Goal: Task Accomplishment & Management: Complete application form

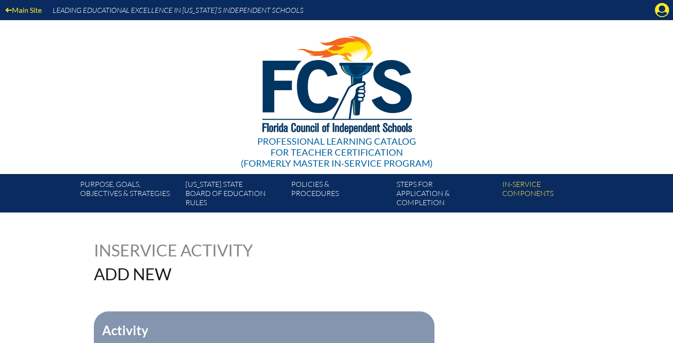
scroll to position [226, 0]
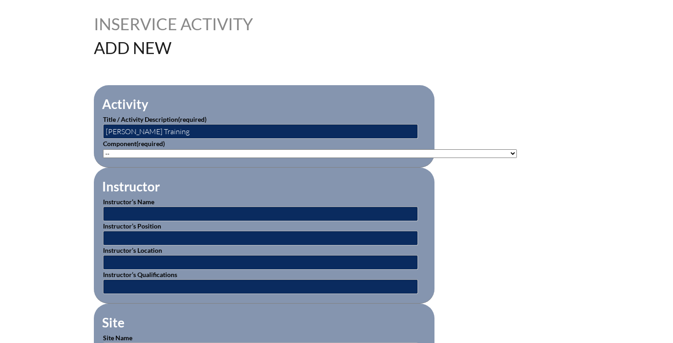
click at [174, 151] on select"]"] "-- [PHONE_NUMBER]: Appropriate Art Activities [PHONE_NUMBER]: Concept and Art P…" at bounding box center [310, 153] width 414 height 9
click at [135, 154] on select"]"] "-- [PHONE_NUMBER]: Appropriate Art Activities [PHONE_NUMBER]: Concept and Art P…" at bounding box center [310, 153] width 414 height 9
select select"]"] "20458"
click at [103, 149] on select"]"] "-- 1-000-001: Appropriate Art Activities 1-000-002: Concept and Art Process for…" at bounding box center [310, 153] width 414 height 9
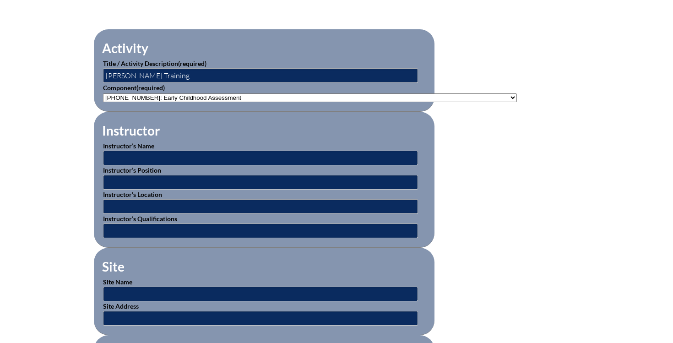
scroll to position [332, 0]
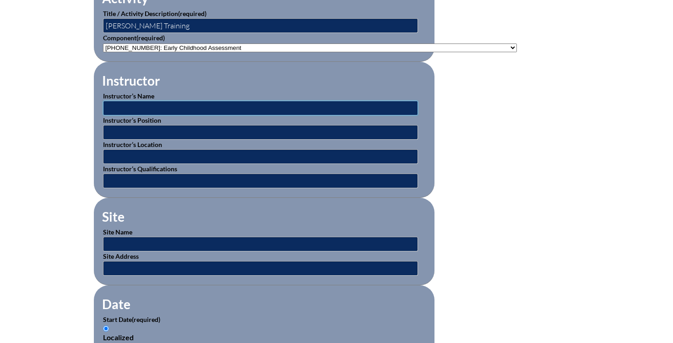
click at [162, 108] on input "text" at bounding box center [260, 108] width 315 height 15
click at [124, 130] on input "text" at bounding box center [260, 132] width 315 height 15
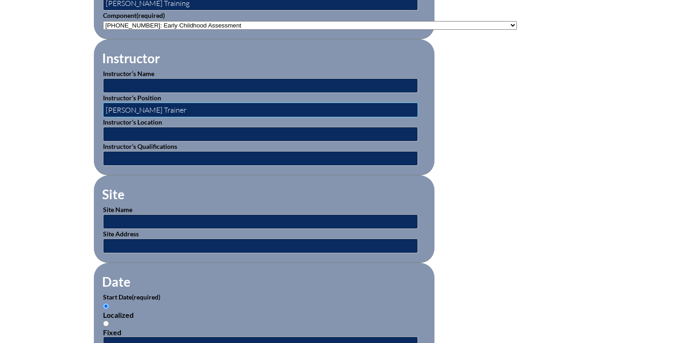
scroll to position [367, 0]
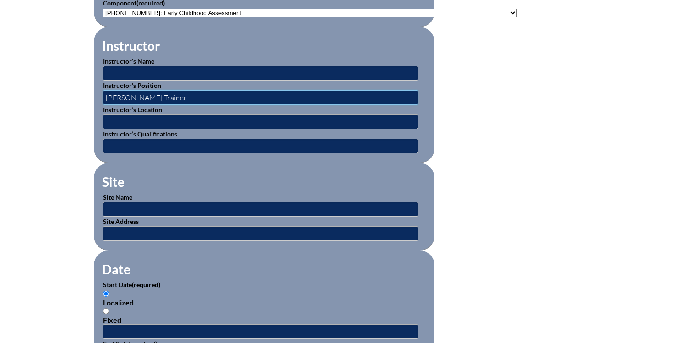
type input "Gesell Trainer"
click at [141, 208] on input "text" at bounding box center [260, 209] width 315 height 15
type input "Episcopal School of Jacksonville- Munnerlyn"
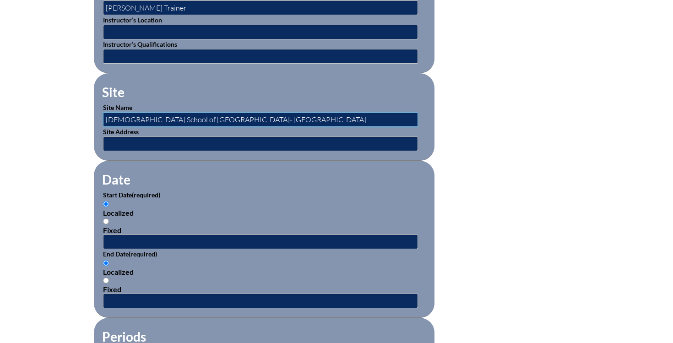
scroll to position [464, 0]
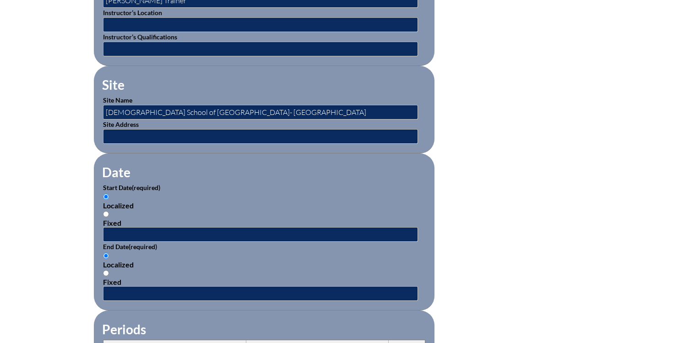
click at [106, 213] on input "Fixed" at bounding box center [106, 214] width 6 height 6
radio input "true"
click at [104, 195] on input "Localized" at bounding box center [106, 197] width 6 height 6
radio input "true"
click at [115, 237] on input "text" at bounding box center [260, 234] width 315 height 15
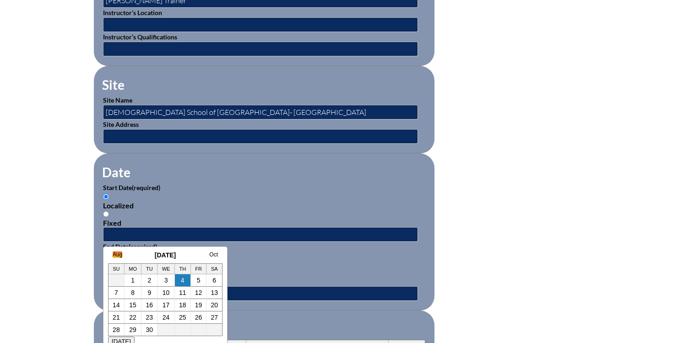
click at [119, 254] on link "Aug" at bounding box center [118, 254] width 10 height 6
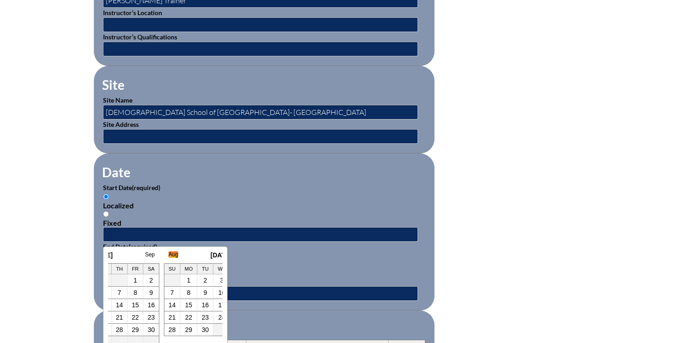
scroll to position [0, 9]
click at [137, 293] on td "5" at bounding box center [140, 292] width 16 height 12
click at [126, 291] on td "4" at bounding box center [123, 292] width 17 height 12
click at [178, 186] on p "Start Date (required)" at bounding box center [264, 188] width 322 height 10
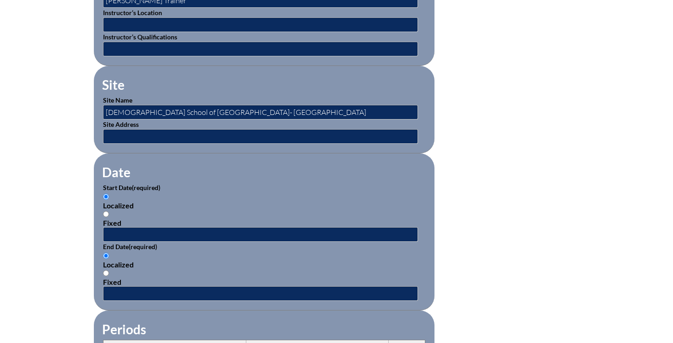
scroll to position [513, 0]
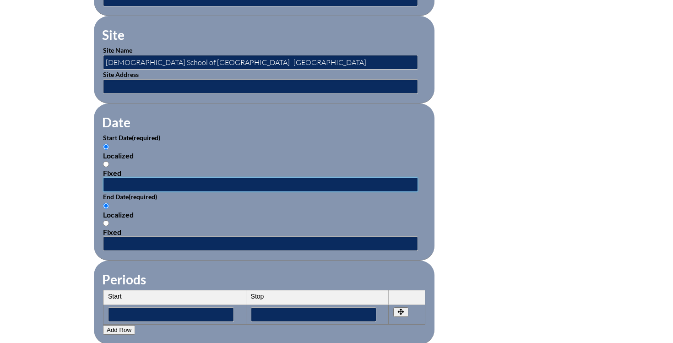
click at [125, 185] on input "text" at bounding box center [260, 184] width 315 height 15
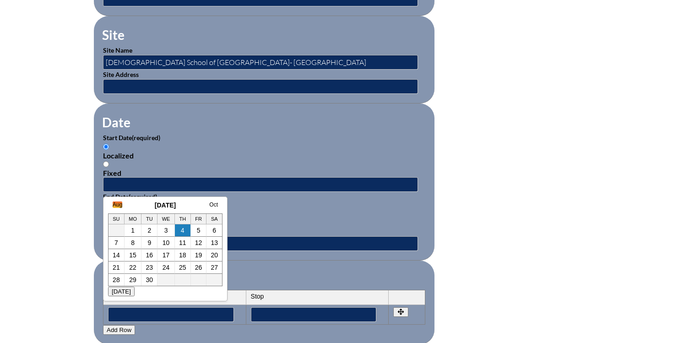
click at [118, 206] on link "Aug" at bounding box center [118, 204] width 10 height 6
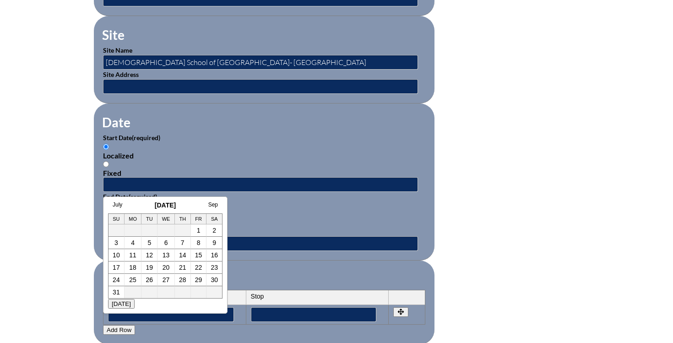
scroll to position [0, 9]
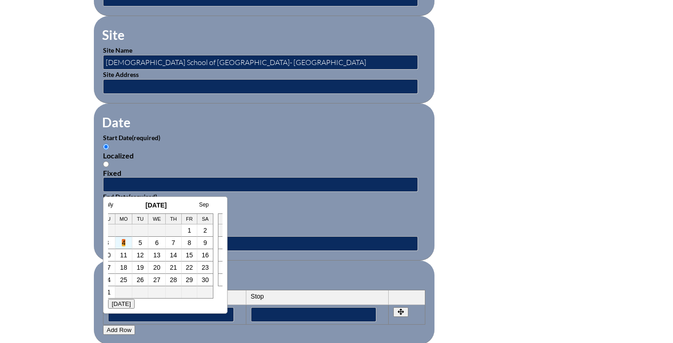
click at [124, 242] on link "4" at bounding box center [124, 242] width 4 height 7
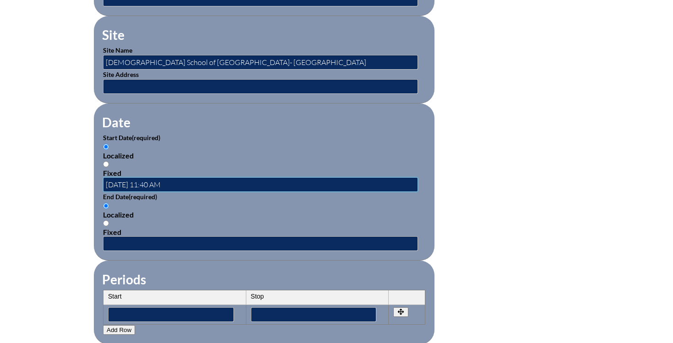
scroll to position [0, 0]
click at [154, 183] on input "2025-08-04 11:40 AM" at bounding box center [260, 184] width 315 height 15
type input "2025-08-04 8:00 AM"
click at [144, 244] on input "text" at bounding box center [260, 243] width 315 height 15
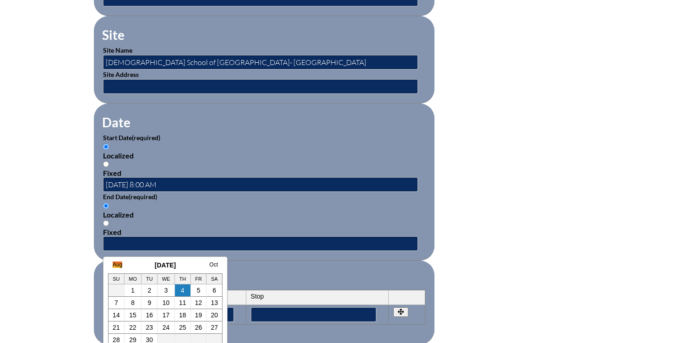
click at [116, 265] on link "Aug" at bounding box center [118, 264] width 10 height 6
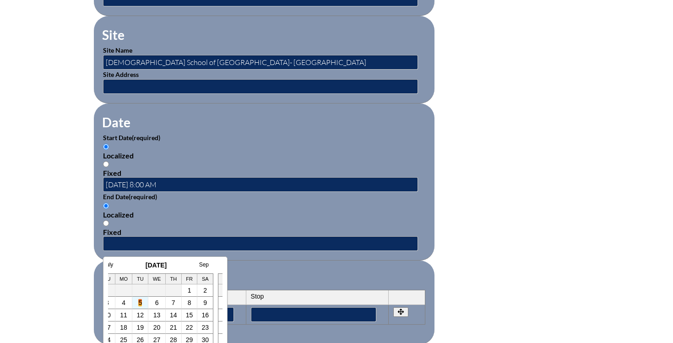
click at [140, 306] on link "5" at bounding box center [140, 302] width 4 height 7
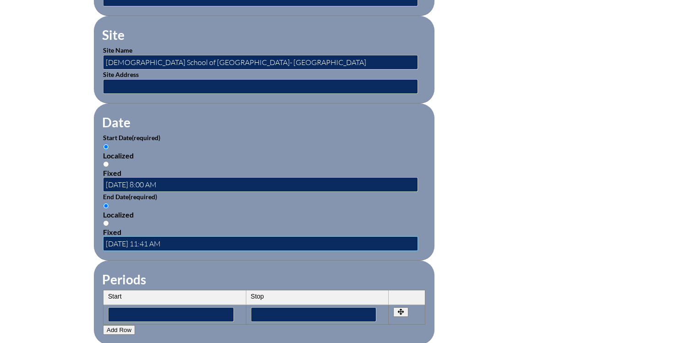
scroll to position [0, 0]
click at [153, 242] on input "2025-08-05 11:41 AM" at bounding box center [260, 243] width 315 height 15
click at [166, 245] on input "2025-08-05 3:00 AM" at bounding box center [260, 243] width 315 height 15
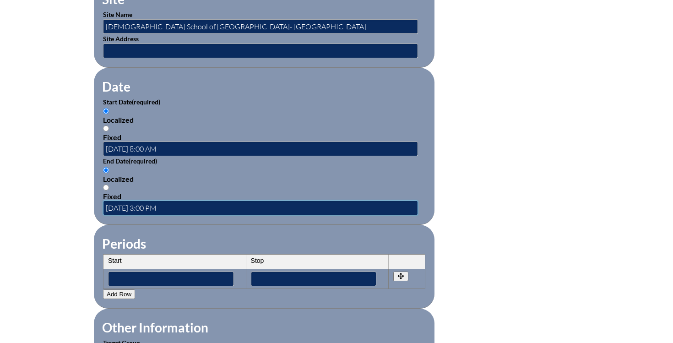
scroll to position [555, 0]
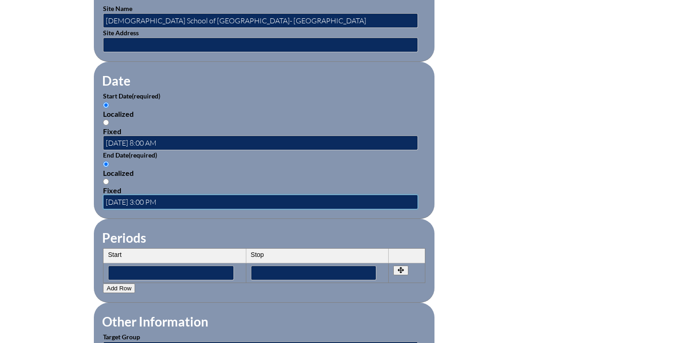
type input "2025-08-05 3:00 PM"
click at [140, 272] on input"] "text" at bounding box center [171, 272] width 126 height 15
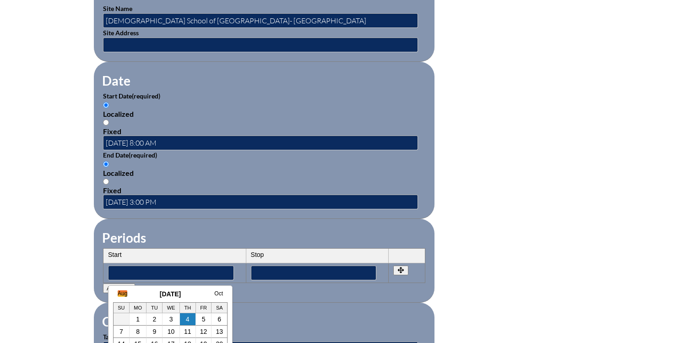
click at [119, 293] on link "Aug" at bounding box center [123, 293] width 10 height 6
click at [124, 331] on td "4" at bounding box center [128, 331] width 17 height 12
click at [127, 330] on link "4" at bounding box center [129, 331] width 4 height 7
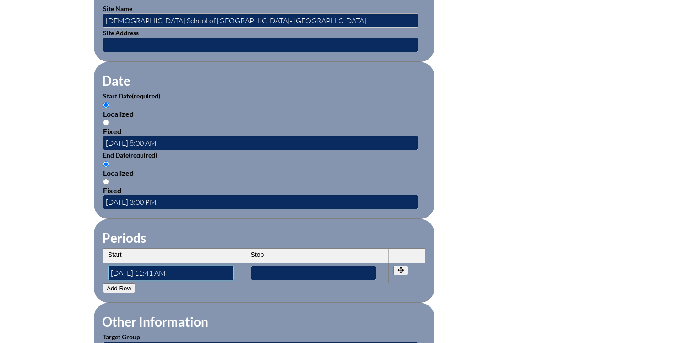
click at [157, 272] on input"] "2025-08-04 11:41 AM" at bounding box center [171, 272] width 126 height 15
click at [165, 274] on input"] "2025-08-04 8:41 AM" at bounding box center [171, 272] width 126 height 15
type input"] "2025-08-04 8:00 AM"
click at [283, 273] on input"] "text" at bounding box center [314, 272] width 126 height 15
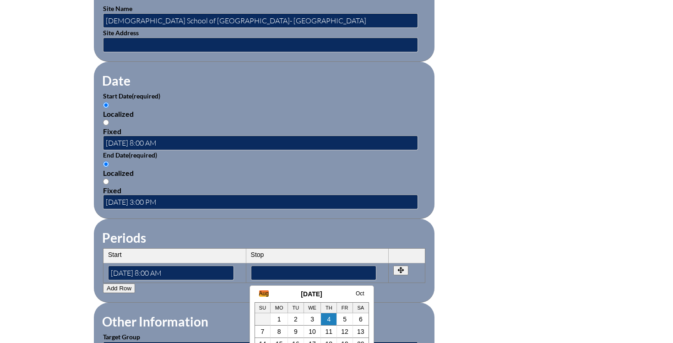
click at [261, 293] on link "Aug" at bounding box center [264, 293] width 10 height 6
click at [271, 331] on link "4" at bounding box center [270, 331] width 4 height 7
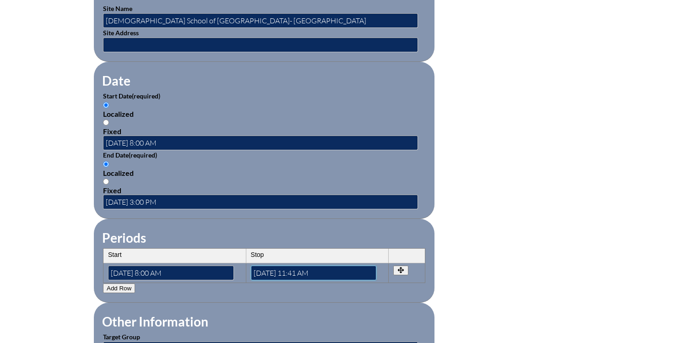
scroll to position [0, 0]
click at [299, 270] on input"] "2025-08-04 11:41 AM" at bounding box center [314, 272] width 126 height 15
click at [306, 274] on input"] "2025-08-04 3:41 AM" at bounding box center [314, 272] width 126 height 15
type input"] "2025-08-04 3:00 PM"
click at [126, 286] on button "Add Row" at bounding box center [119, 288] width 32 height 10
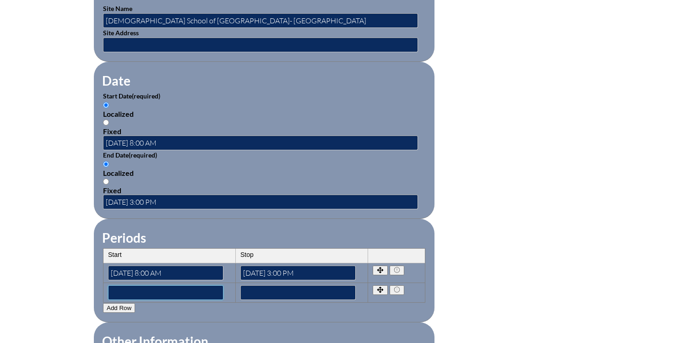
click at [138, 291] on input"] "text" at bounding box center [165, 292] width 115 height 15
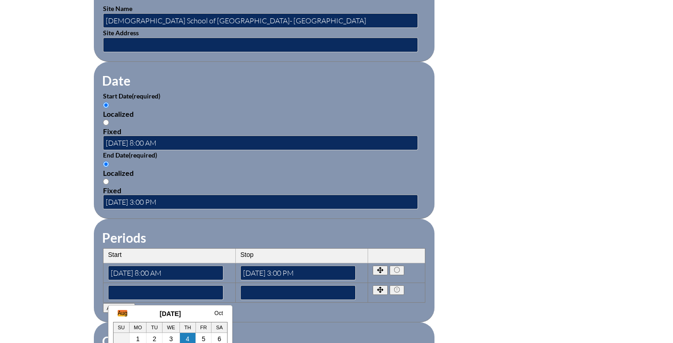
click at [125, 314] on link "Aug" at bounding box center [123, 313] width 10 height 6
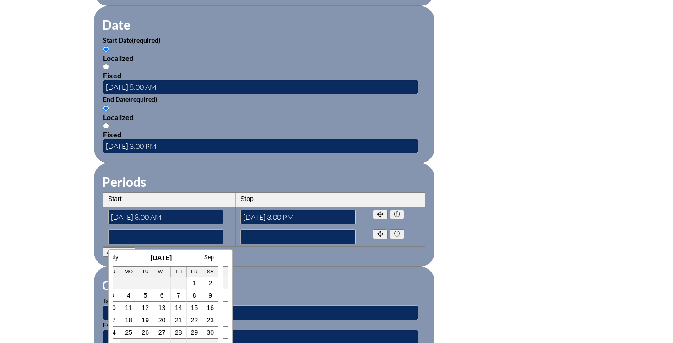
scroll to position [614, 0]
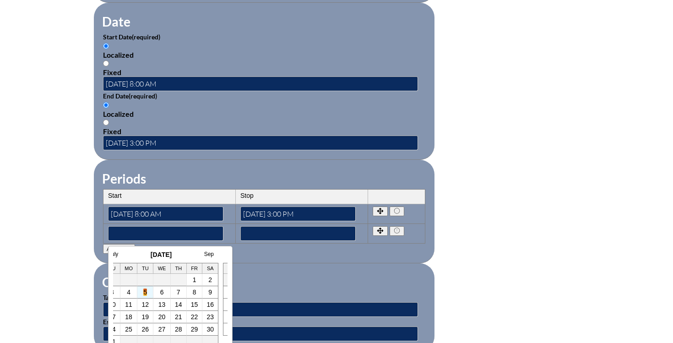
click at [146, 292] on link "5" at bounding box center [145, 291] width 4 height 7
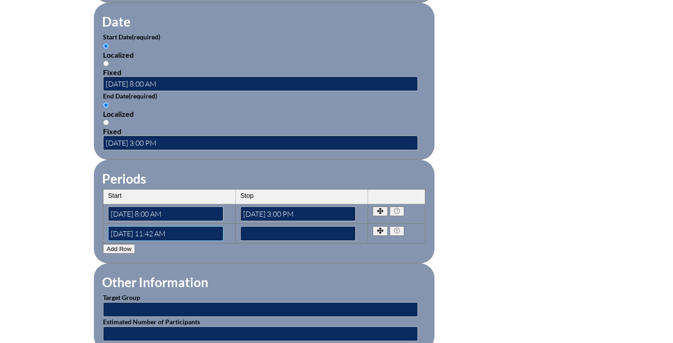
click at [159, 234] on input"] "2025-08-05 11:42 AM" at bounding box center [165, 233] width 115 height 15
type input"] "2025-08-05 8:00 AM"
click at [266, 232] on input"] "text" at bounding box center [297, 233] width 115 height 15
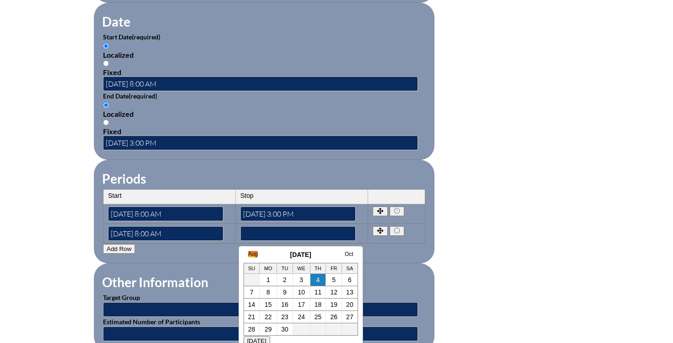
click at [254, 254] on link "Aug" at bounding box center [253, 254] width 10 height 6
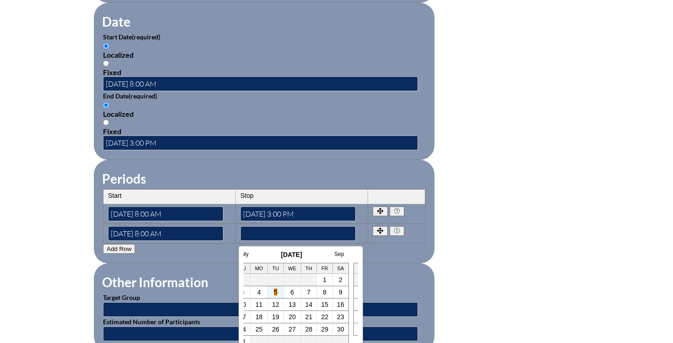
click at [276, 290] on link "5" at bounding box center [276, 291] width 4 height 7
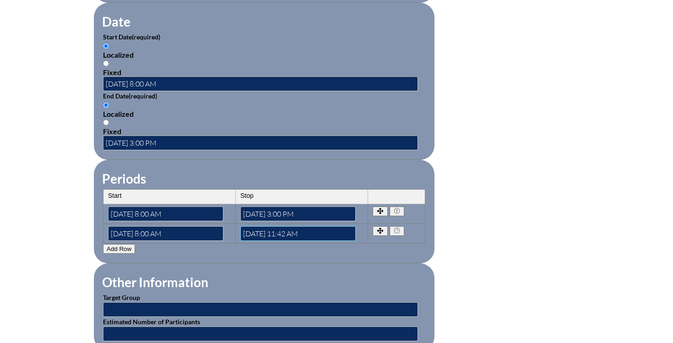
scroll to position [0, 0]
click at [304, 231] on input"] "2025-08-05 11:42 AM" at bounding box center [297, 233] width 115 height 15
click at [298, 231] on input"] "2025-08-05 11:42 PM" at bounding box center [297, 233] width 115 height 15
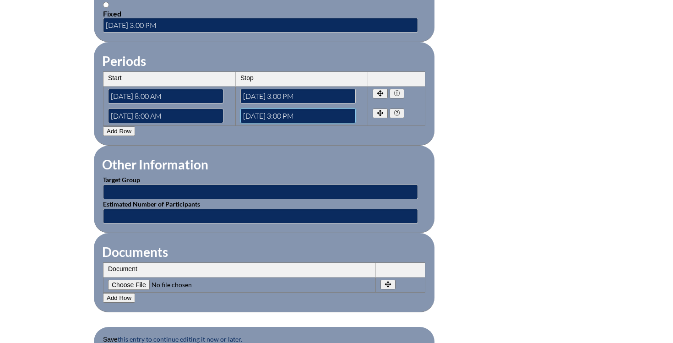
type input"] "2025-08-05 3:00 PM"
click at [161, 188] on input "text" at bounding box center [260, 191] width 315 height 15
type input "Pre-K and K teachers"
click at [135, 219] on input "text" at bounding box center [260, 216] width 315 height 15
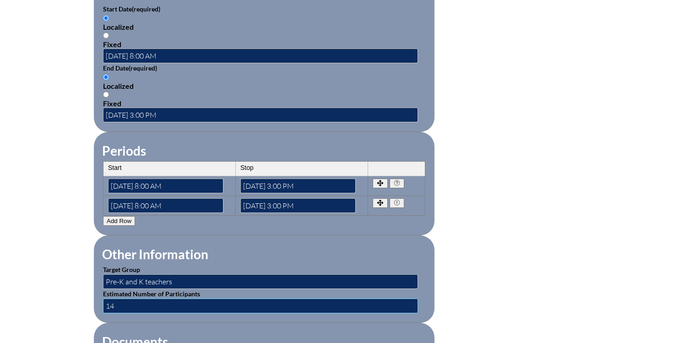
scroll to position [872, 0]
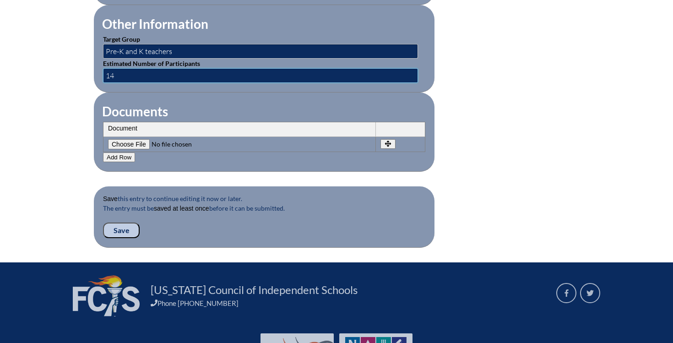
type input "14"
click at [121, 227] on input "Save" at bounding box center [121, 230] width 37 height 16
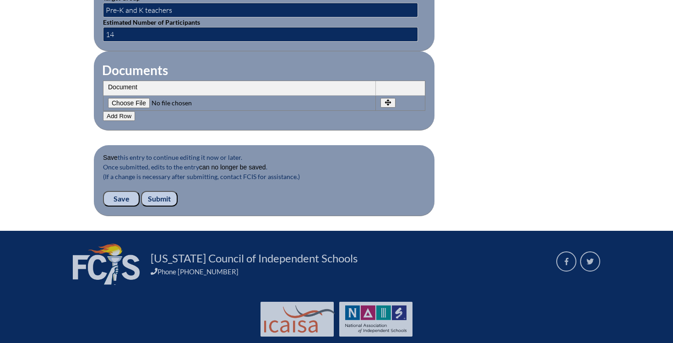
scroll to position [933, 0]
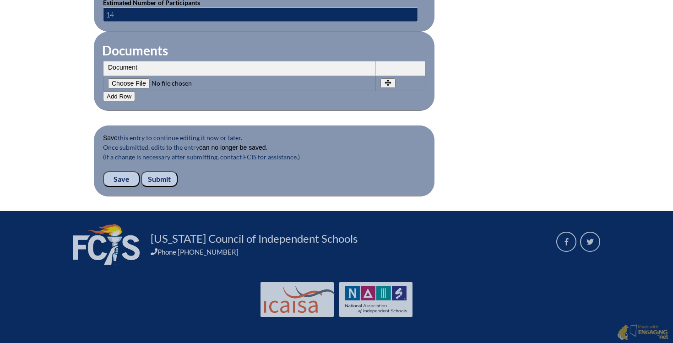
click at [114, 176] on input "Save" at bounding box center [121, 179] width 37 height 16
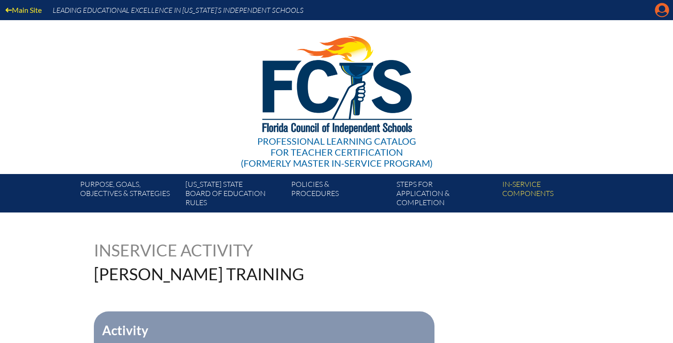
click at [663, 16] on icon "Manage account" at bounding box center [661, 10] width 15 height 15
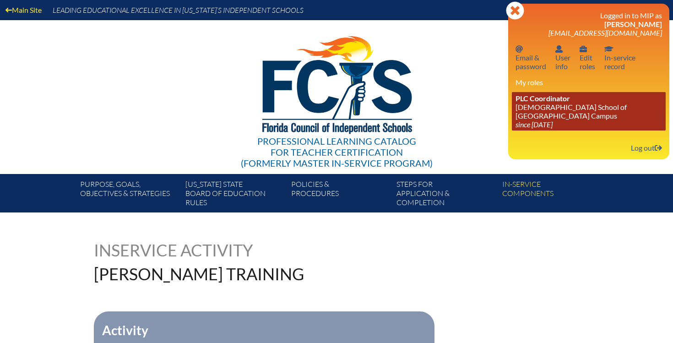
click at [574, 126] on link "PLC Coordinator Episcopal School of Jacksonville - Beaches Campus since 2024 Au…" at bounding box center [589, 111] width 154 height 38
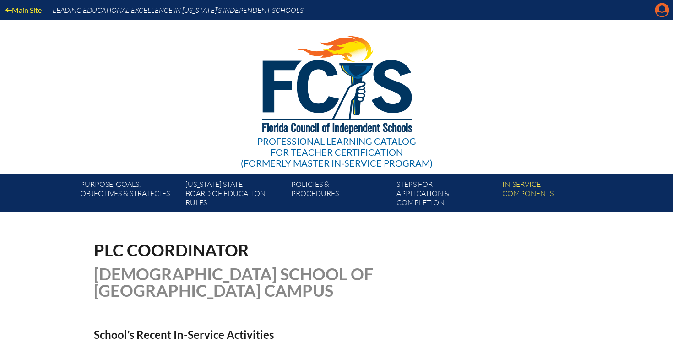
click at [658, 15] on icon "Manage account" at bounding box center [661, 10] width 15 height 15
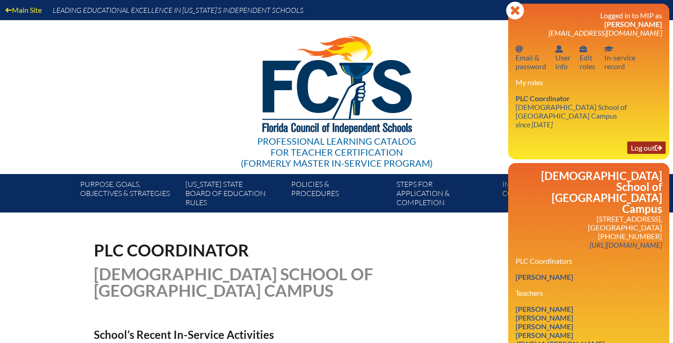
click at [643, 151] on link "Log out Log out" at bounding box center [646, 147] width 38 height 12
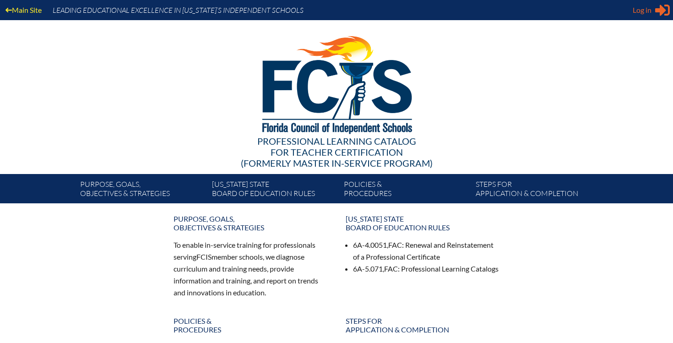
click at [639, 11] on span "Log in" at bounding box center [641, 10] width 19 height 11
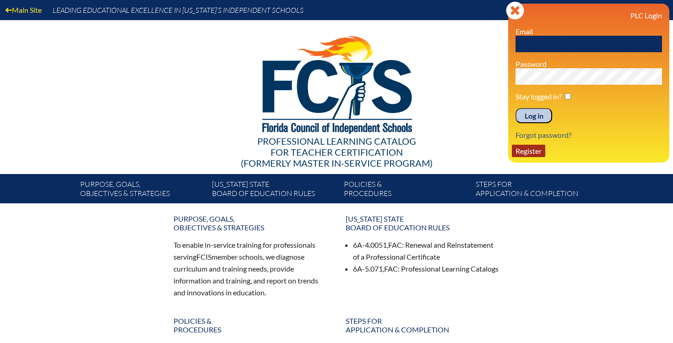
click at [537, 153] on link "Register" at bounding box center [528, 151] width 33 height 12
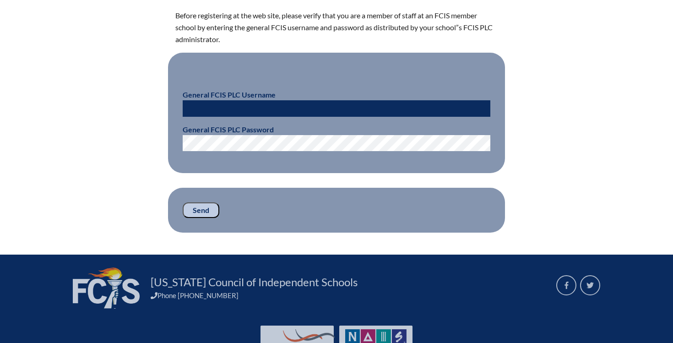
scroll to position [254, 0]
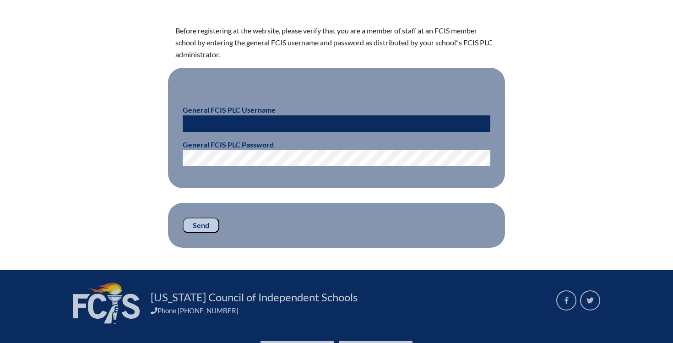
click at [223, 127] on input "text" at bounding box center [337, 123] width 308 height 16
type input "fcismember"
click at [176, 184] on fieldset "General FCIS PLC Username fcismember General FCIS PLC Password" at bounding box center [336, 128] width 337 height 121
click at [193, 227] on input "Send" at bounding box center [201, 225] width 37 height 16
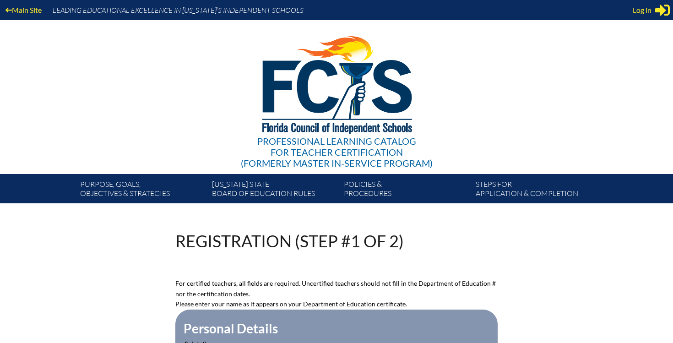
scroll to position [254, 0]
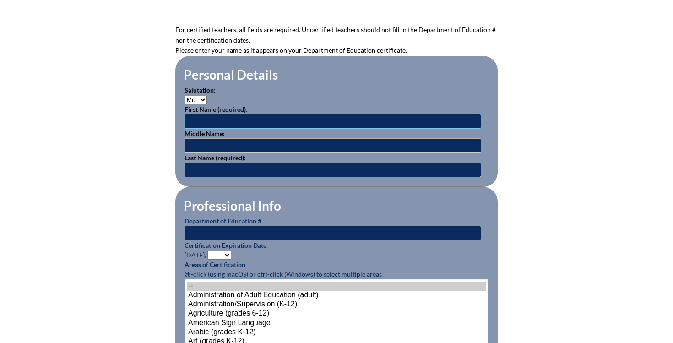
click at [261, 121] on input "text" at bounding box center [332, 121] width 297 height 15
type input "Ashley"
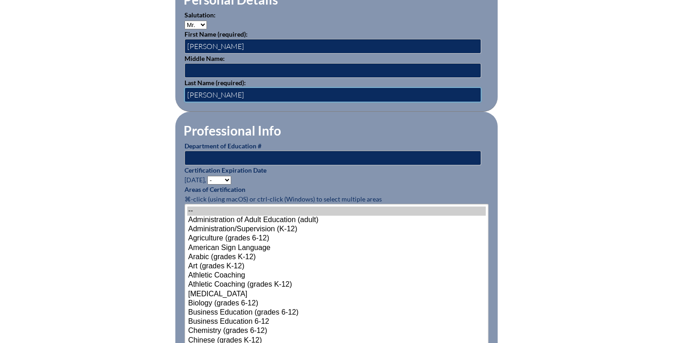
scroll to position [338, 0]
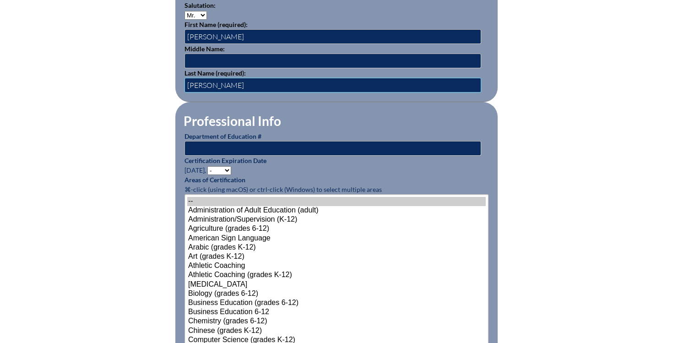
type input "Alvarez-Stratton"
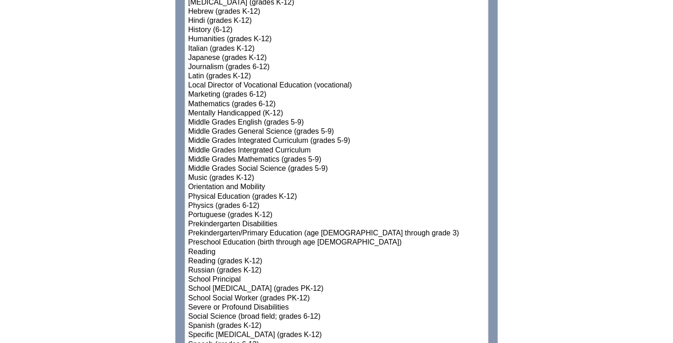
scroll to position [916, 0]
select select"]"] "15132"
click at [325, 231] on option "Prekindergarten/Primary Education (age 3 through grade 3)" at bounding box center [336, 232] width 298 height 9
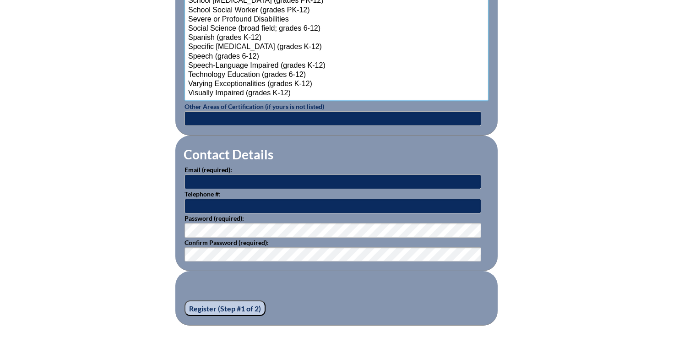
scroll to position [1203, 0]
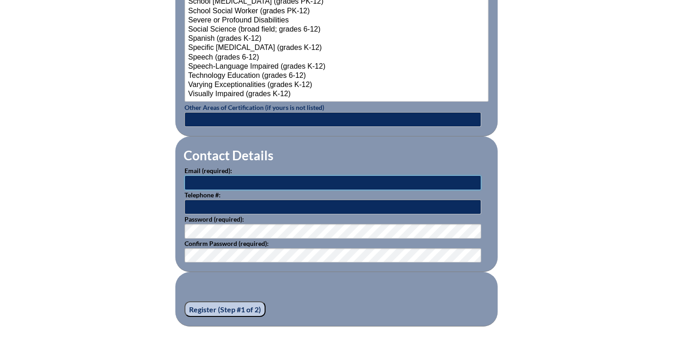
click at [247, 180] on input "text" at bounding box center [332, 182] width 297 height 15
drag, startPoint x: 255, startPoint y: 181, endPoint x: 149, endPoint y: 180, distance: 106.2
paste input "Ashley Alvarez-Stratton <alvarez-strattona@esj.org>"
click at [267, 182] on input "Ashley Alvarez-Stratton <alvarez-strattona@esj.org>" at bounding box center [332, 182] width 297 height 15
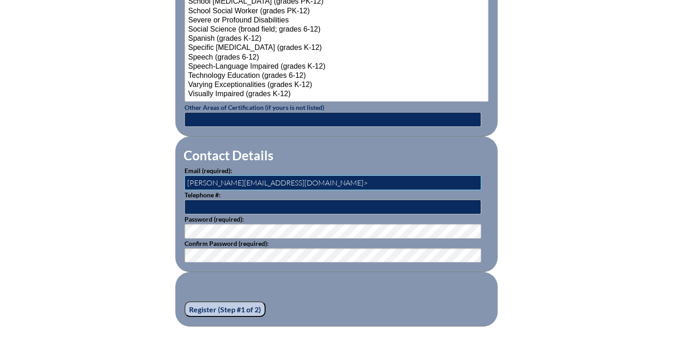
click at [292, 183] on input "alvarez-strattona@esj.org>" at bounding box center [332, 182] width 297 height 15
type input "alvarez-strattona@esj.org"
click at [240, 202] on input "text" at bounding box center [332, 207] width 297 height 15
type input "904-246-2466"
click at [416, 299] on fieldset "Register (Step #1 of 2)" at bounding box center [336, 299] width 322 height 54
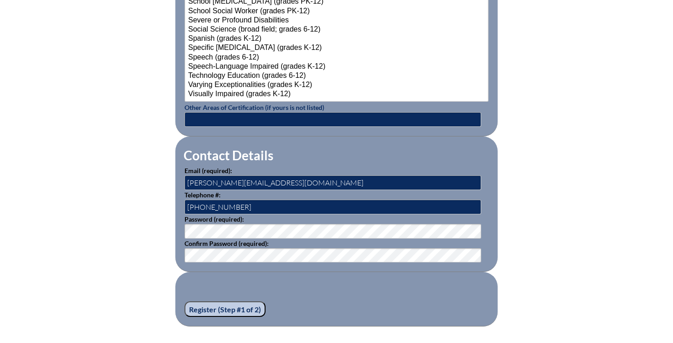
click at [229, 308] on input "Register (Step #1 of 2)" at bounding box center [224, 309] width 81 height 16
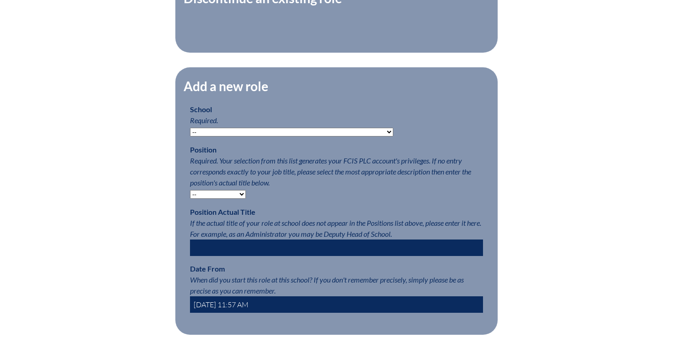
scroll to position [384, 0]
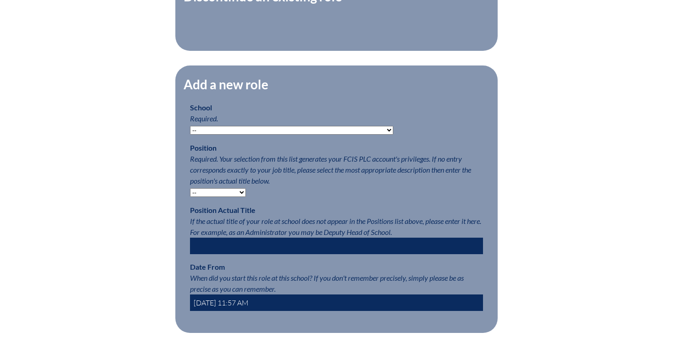
click at [309, 129] on select "-- [MEDICAL_DATA] Inspired Academy Academy at [GEOGRAPHIC_DATA] Academy at the …" at bounding box center [291, 130] width 203 height 9
select select "24069"
click at [190, 126] on select "-- [MEDICAL_DATA] Inspired Academy Academy at [GEOGRAPHIC_DATA] Academy at the …" at bounding box center [291, 130] width 203 height 9
click at [229, 192] on select "-- Teacher PLC Coordinator Head of School Administrator" at bounding box center [218, 192] width 56 height 9
select select "15563"
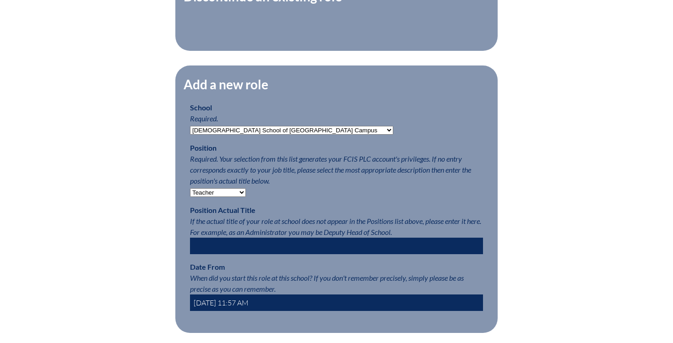
click at [190, 188] on select "-- Teacher PLC Coordinator Head of School Administrator" at bounding box center [218, 192] width 56 height 9
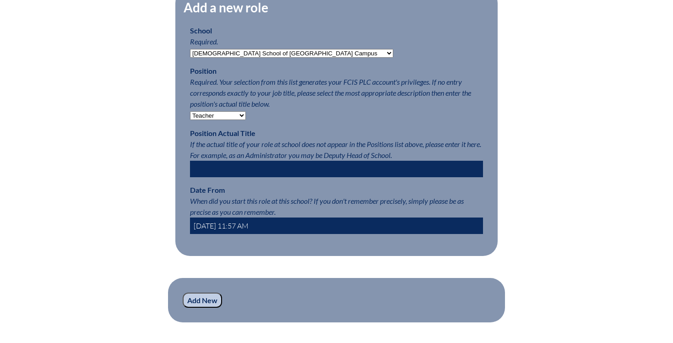
scroll to position [487, 0]
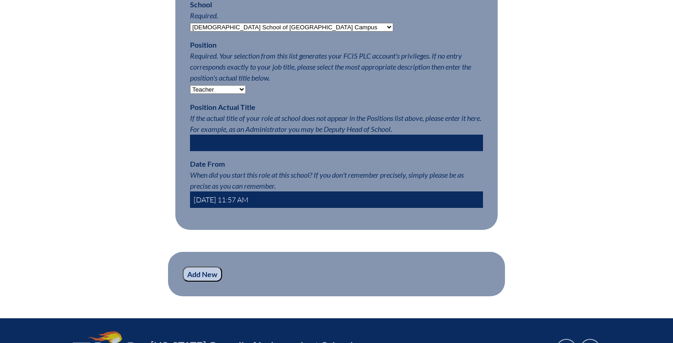
click at [258, 138] on input "text" at bounding box center [336, 143] width 293 height 16
type input "Pre-K4 Teacher"
click at [220, 199] on input "[DATE] 11:57 AM" at bounding box center [336, 199] width 293 height 16
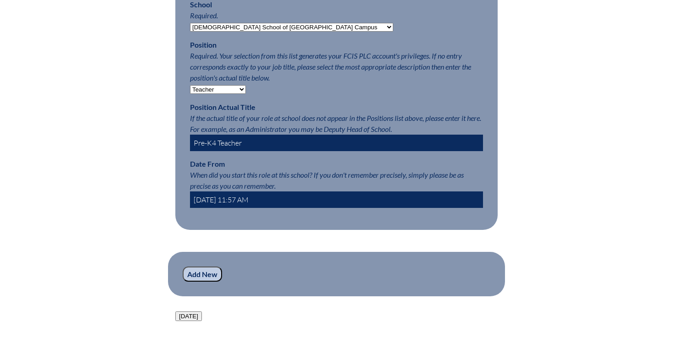
click at [232, 198] on input "[DATE] 11:57 AM" at bounding box center [336, 199] width 293 height 16
click at [242, 199] on input "[DATE] 11:57 AM" at bounding box center [336, 199] width 293 height 16
type input "[DATE] 8:00 AM"
click at [209, 275] on input "Add New" at bounding box center [202, 274] width 39 height 16
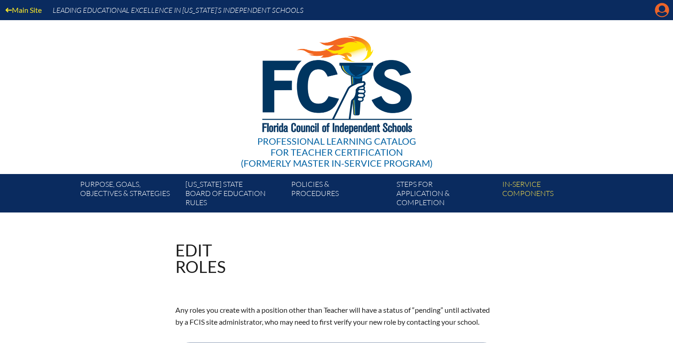
click at [660, 16] on icon at bounding box center [662, 10] width 14 height 14
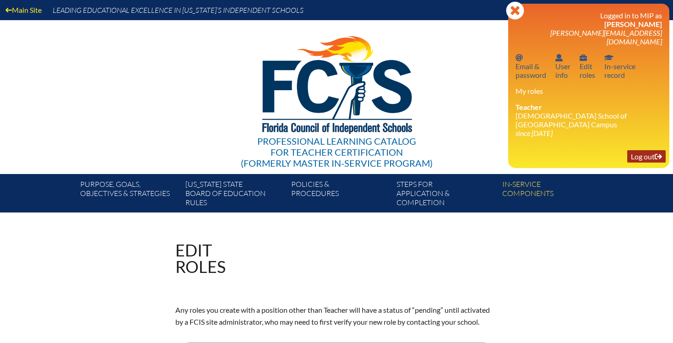
click at [643, 150] on link "Log out Log out" at bounding box center [646, 156] width 38 height 12
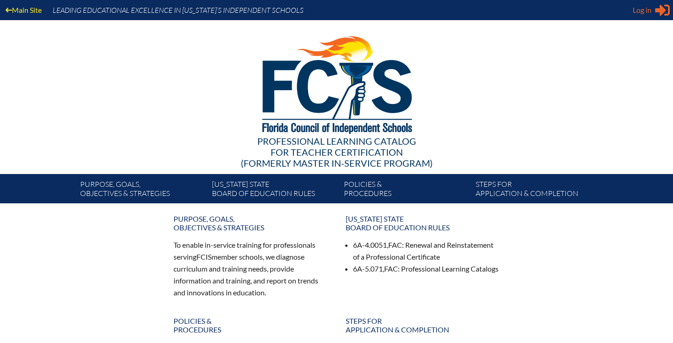
click at [644, 10] on span "Log in" at bounding box center [641, 10] width 19 height 11
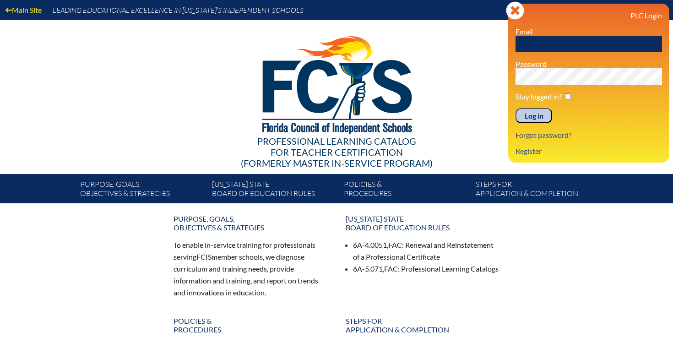
click at [478, 96] on div at bounding box center [336, 83] width 527 height 126
click at [518, 8] on icon "Close" at bounding box center [515, 10] width 18 height 18
